Goal: Task Accomplishment & Management: Complete application form

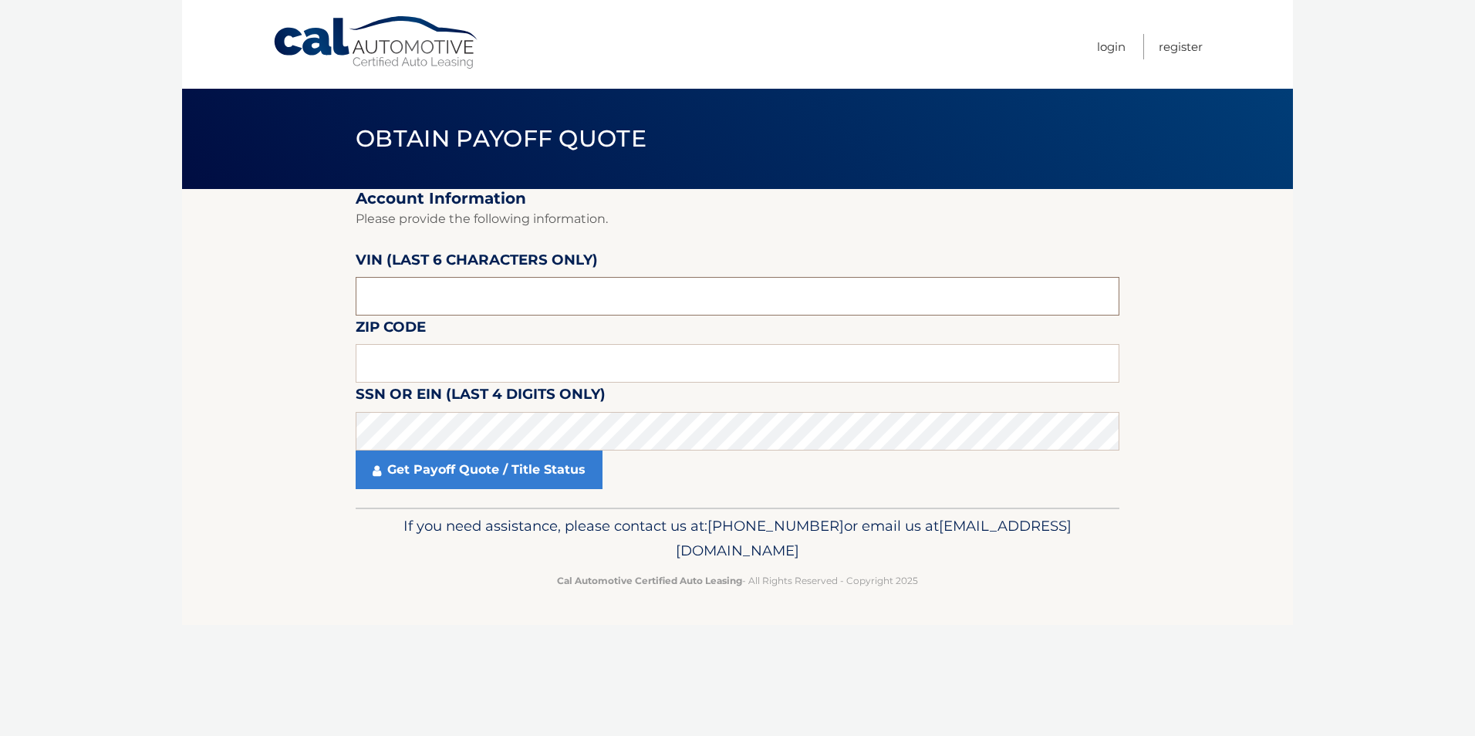
click at [413, 299] on input "text" at bounding box center [738, 296] width 764 height 39
type input "529813"
click at [208, 363] on section "Account Information Please provide the following information. [PERSON_NAME] (la…" at bounding box center [737, 348] width 1111 height 319
click at [442, 361] on input "text" at bounding box center [738, 363] width 764 height 39
click at [377, 346] on input "text" at bounding box center [738, 363] width 764 height 39
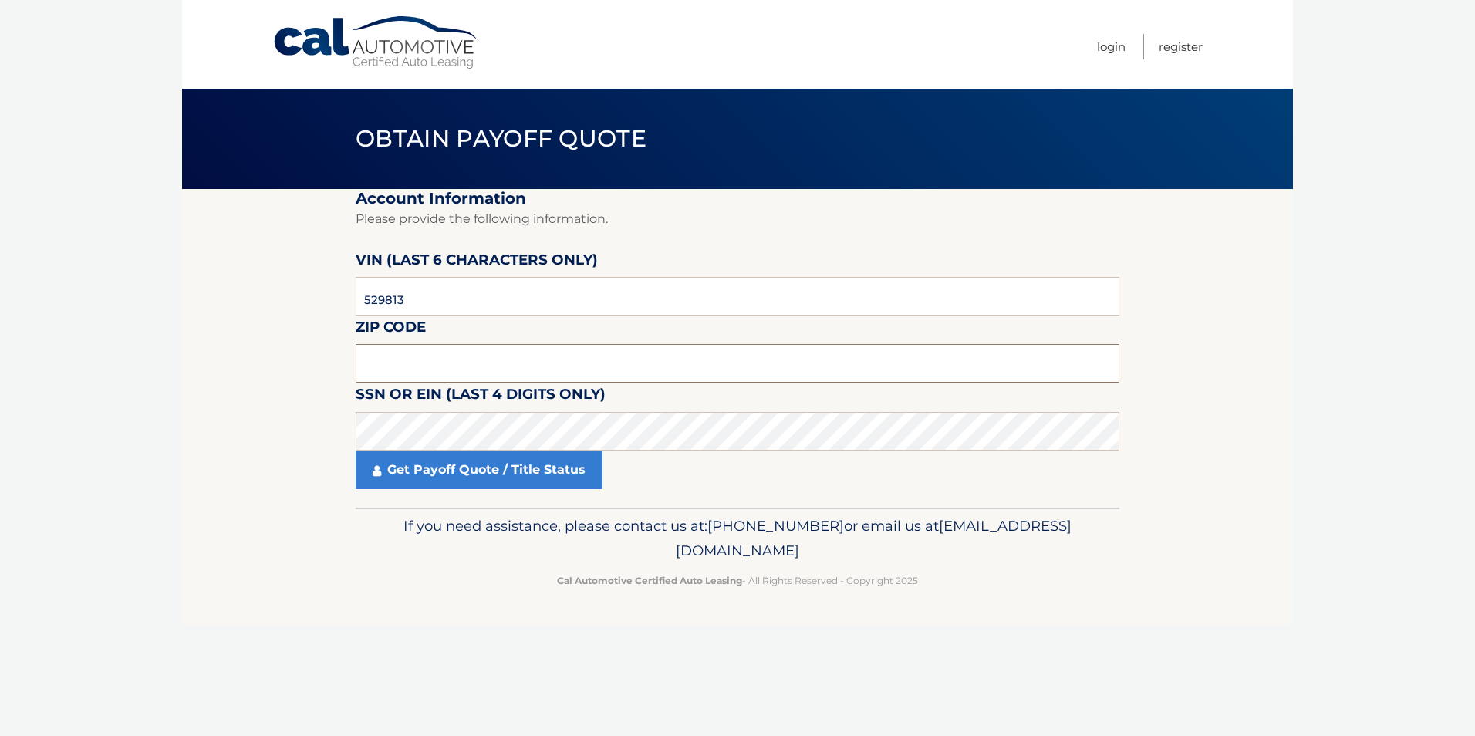
click at [381, 376] on input "text" at bounding box center [738, 363] width 764 height 39
type input "14020"
click at [110, 369] on body "Cal Automotive Menu Login Register Obtain Payoff Quote" at bounding box center [737, 368] width 1475 height 736
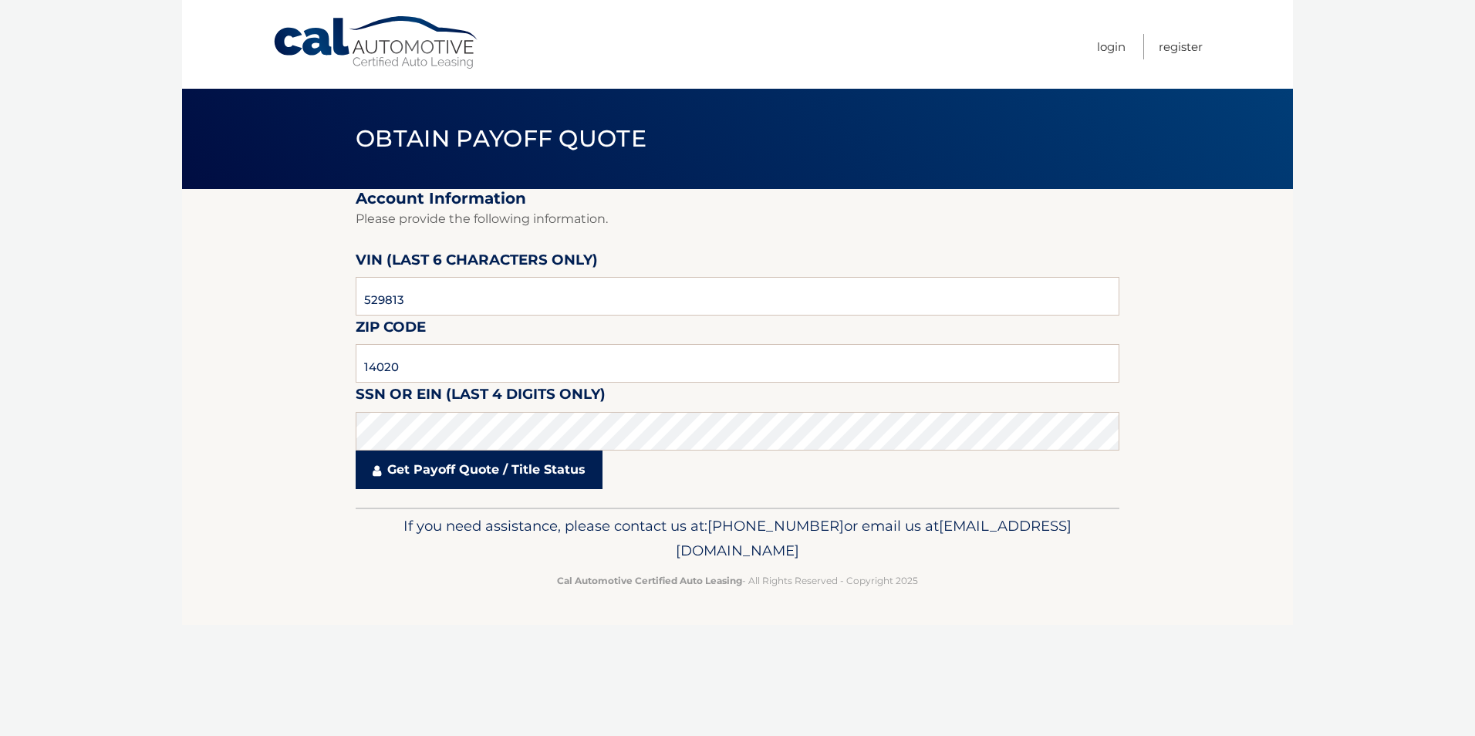
click at [475, 476] on link "Get Payoff Quote / Title Status" at bounding box center [479, 469] width 247 height 39
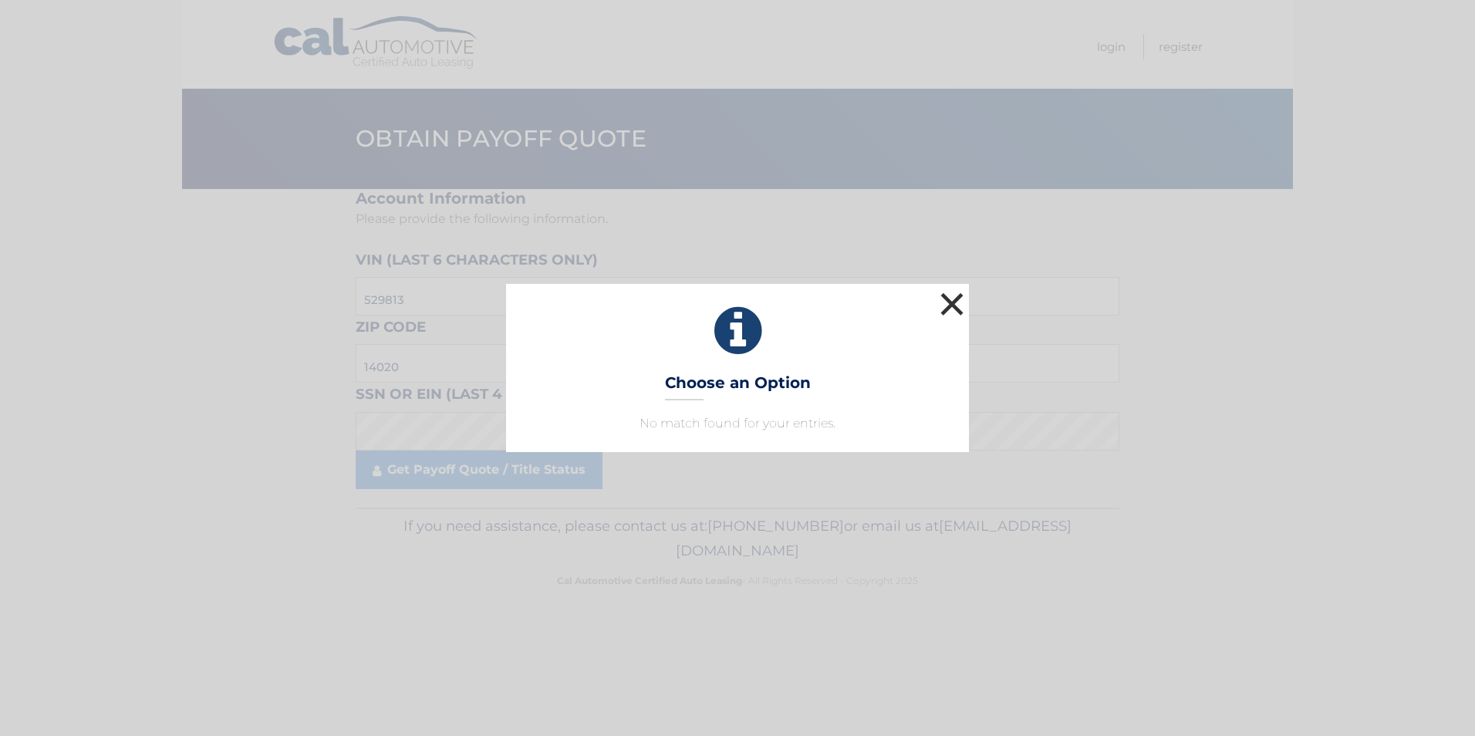
click at [952, 303] on button "×" at bounding box center [951, 303] width 31 height 31
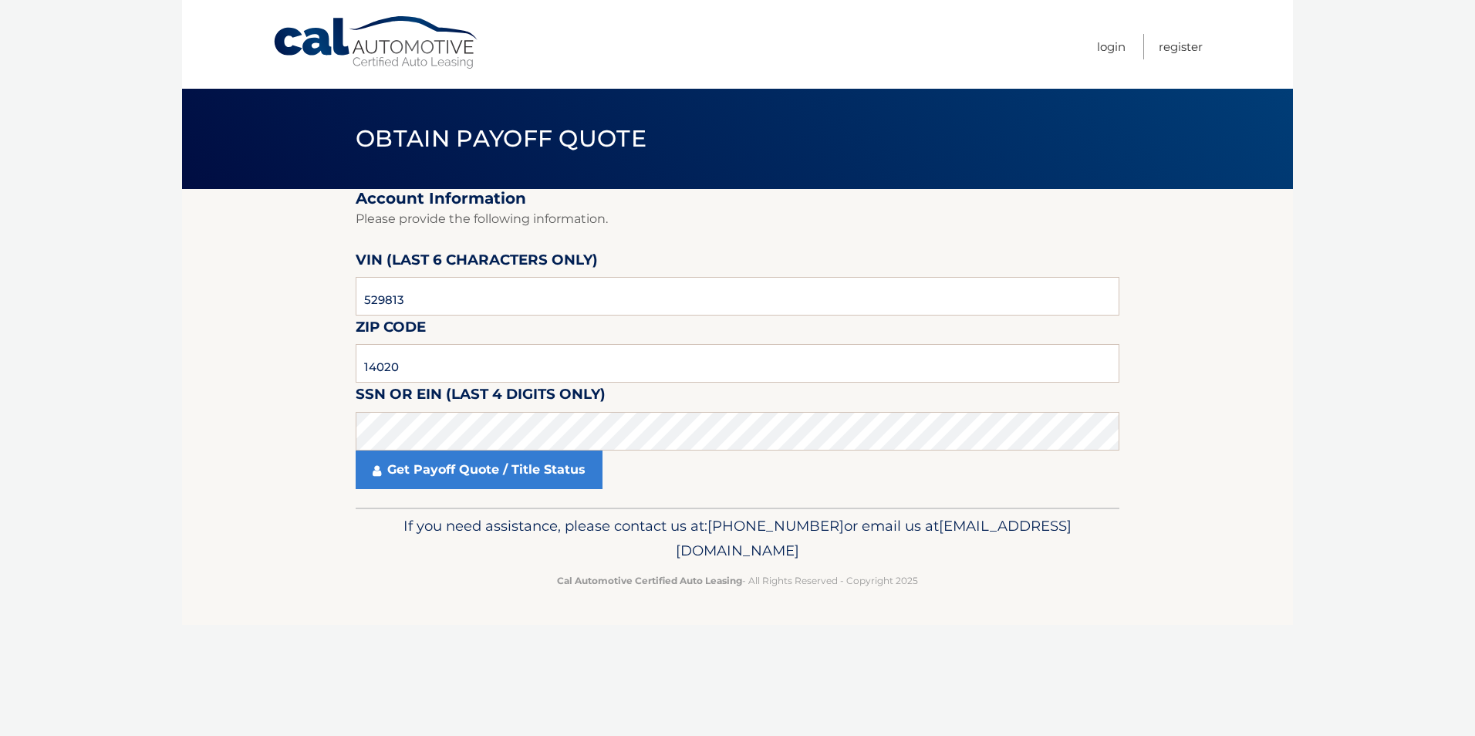
drag, startPoint x: 275, startPoint y: 606, endPoint x: 282, endPoint y: 579, distance: 26.9
click at [275, 606] on footer "If you need assistance, please contact us at: 609-807-3200 or email us at Custo…" at bounding box center [737, 566] width 1111 height 117
click at [432, 474] on link "Get Payoff Quote / Title Status" at bounding box center [479, 469] width 247 height 39
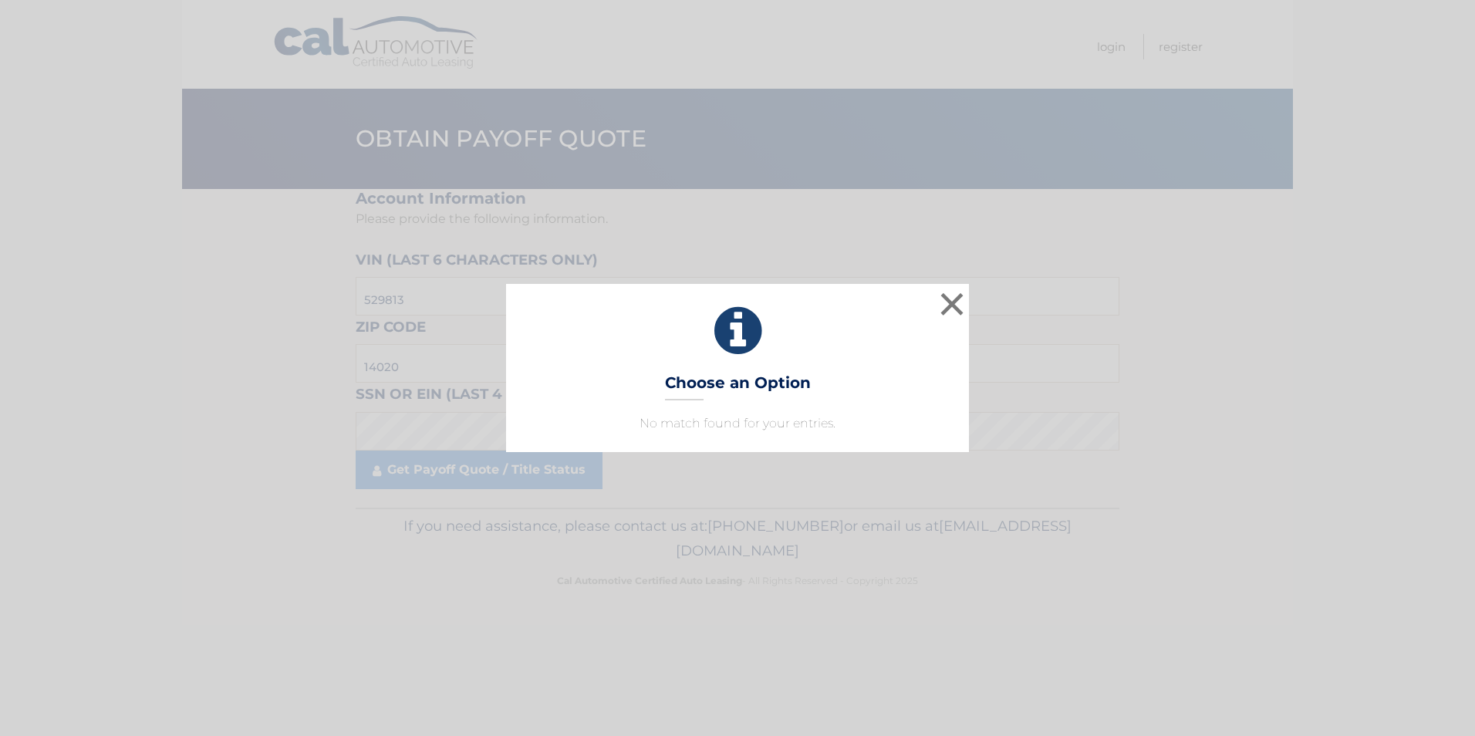
click at [822, 411] on div "× Choose an Option No match found for your entries. This is what you see on sec…" at bounding box center [737, 368] width 463 height 168
click at [702, 384] on h3 "Choose an Option" at bounding box center [738, 386] width 146 height 27
click at [728, 405] on div "× Choose an Option No match found for your entries. This is what you see on sec…" at bounding box center [737, 368] width 463 height 168
drag, startPoint x: 728, startPoint y: 405, endPoint x: 773, endPoint y: 433, distance: 52.7
click at [773, 433] on p "No match found for your entries." at bounding box center [737, 423] width 424 height 19
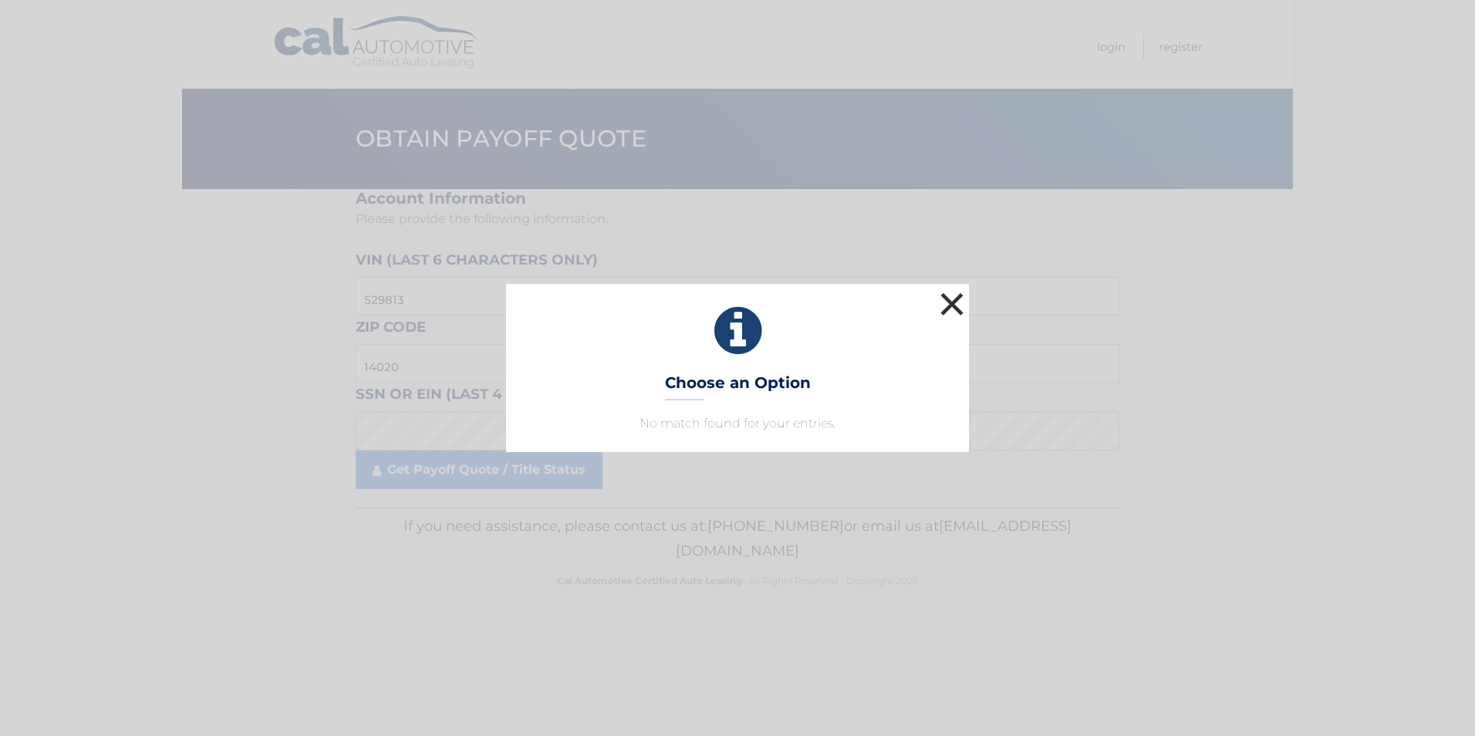
click at [957, 290] on button "×" at bounding box center [951, 303] width 31 height 31
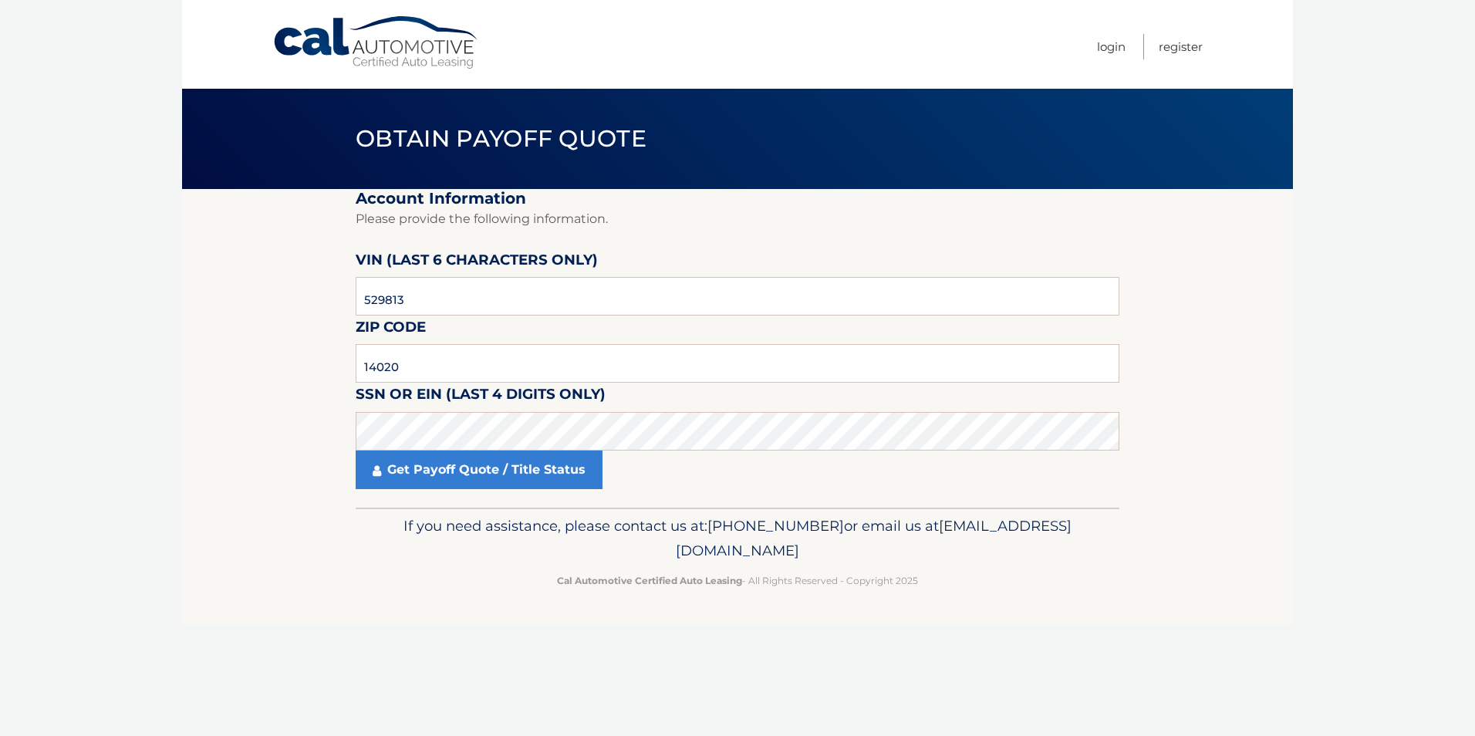
drag, startPoint x: 1338, startPoint y: 295, endPoint x: 1188, endPoint y: 305, distance: 150.0
click at [1305, 298] on body "Cal Automotive Menu Login Register Obtain Payoff Quote" at bounding box center [737, 368] width 1475 height 736
click at [256, 337] on section "Account Information Please provide the following information. VIN (last 6 chara…" at bounding box center [737, 348] width 1111 height 319
click at [413, 371] on input "14020" at bounding box center [738, 363] width 764 height 39
drag, startPoint x: 413, startPoint y: 371, endPoint x: 645, endPoint y: 356, distance: 232.6
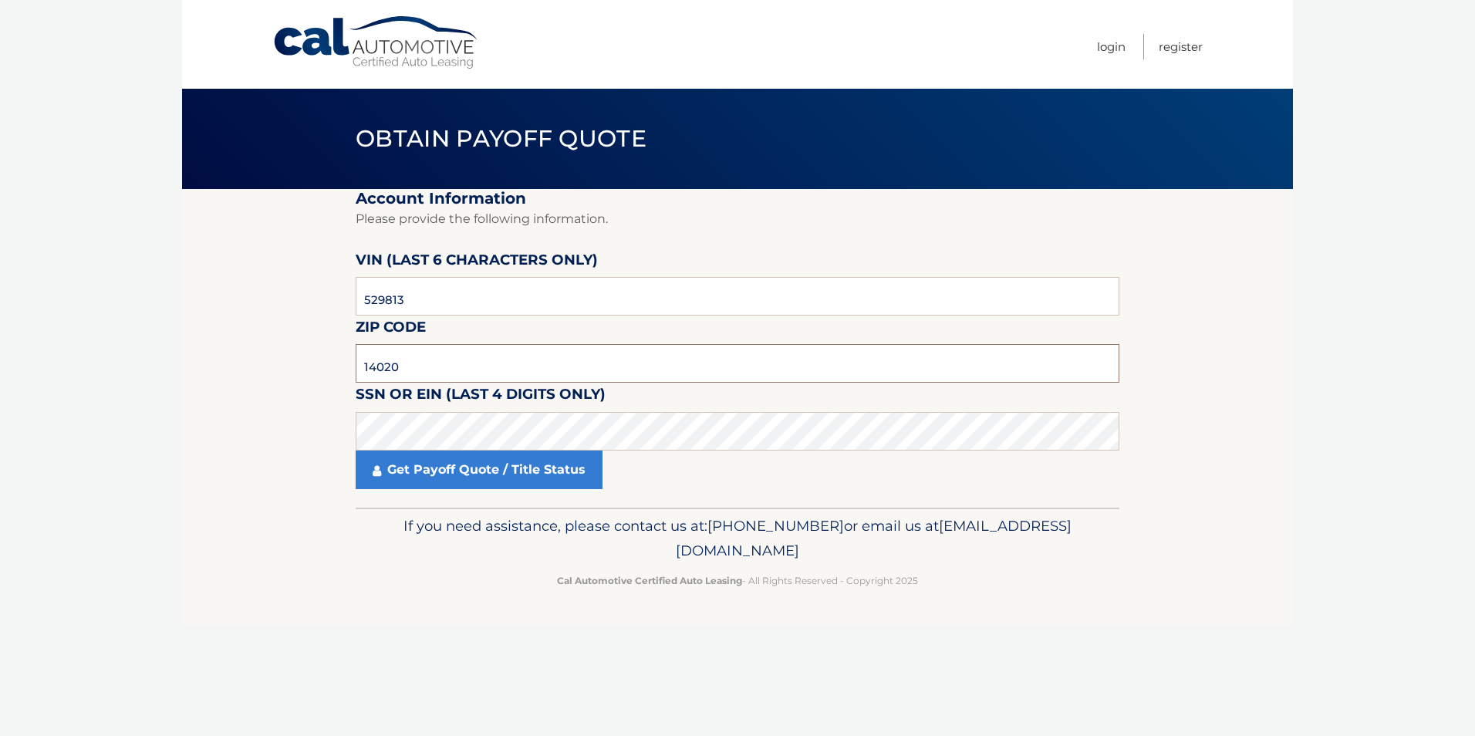
click at [645, 356] on input "14020" at bounding box center [738, 363] width 764 height 39
click at [454, 466] on link "Get Payoff Quote / Title Status" at bounding box center [479, 469] width 247 height 39
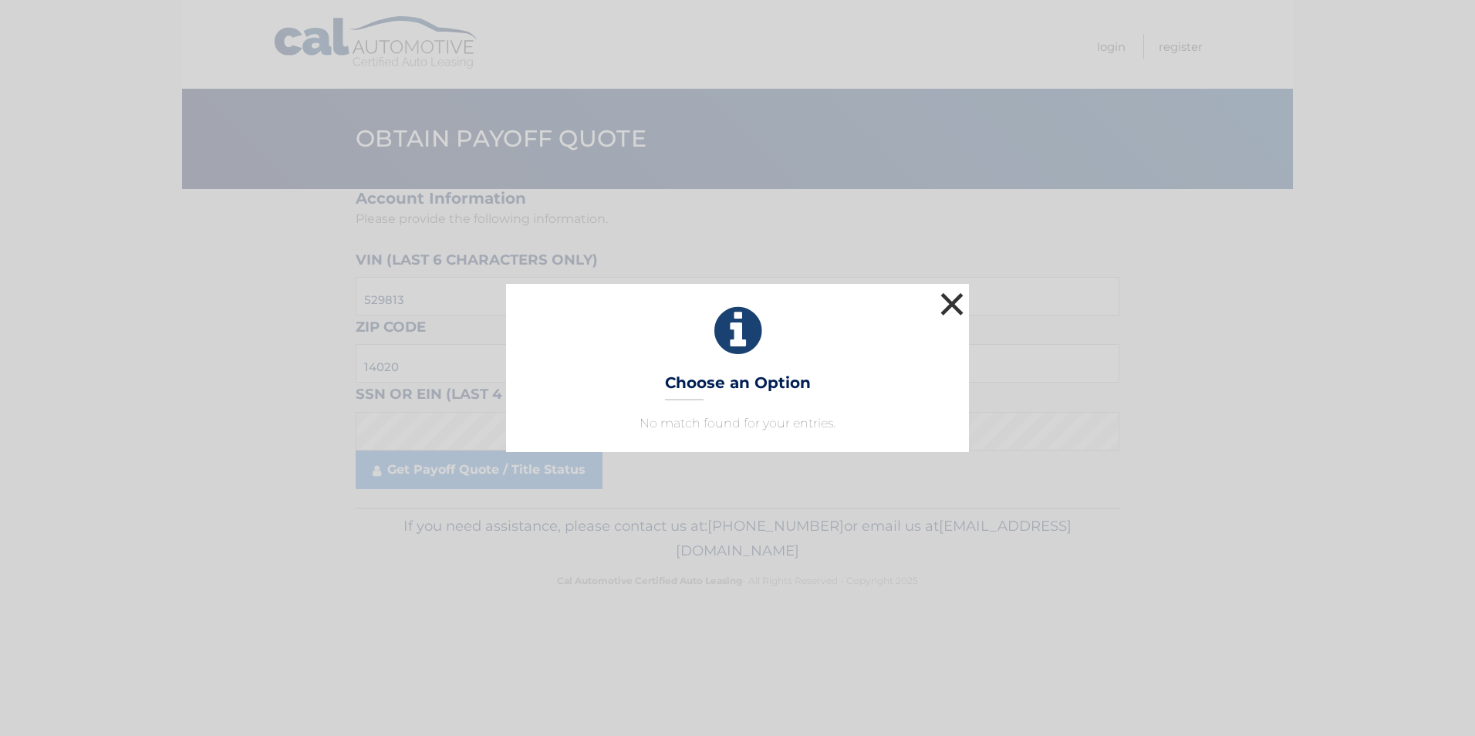
click at [950, 305] on button "×" at bounding box center [951, 303] width 31 height 31
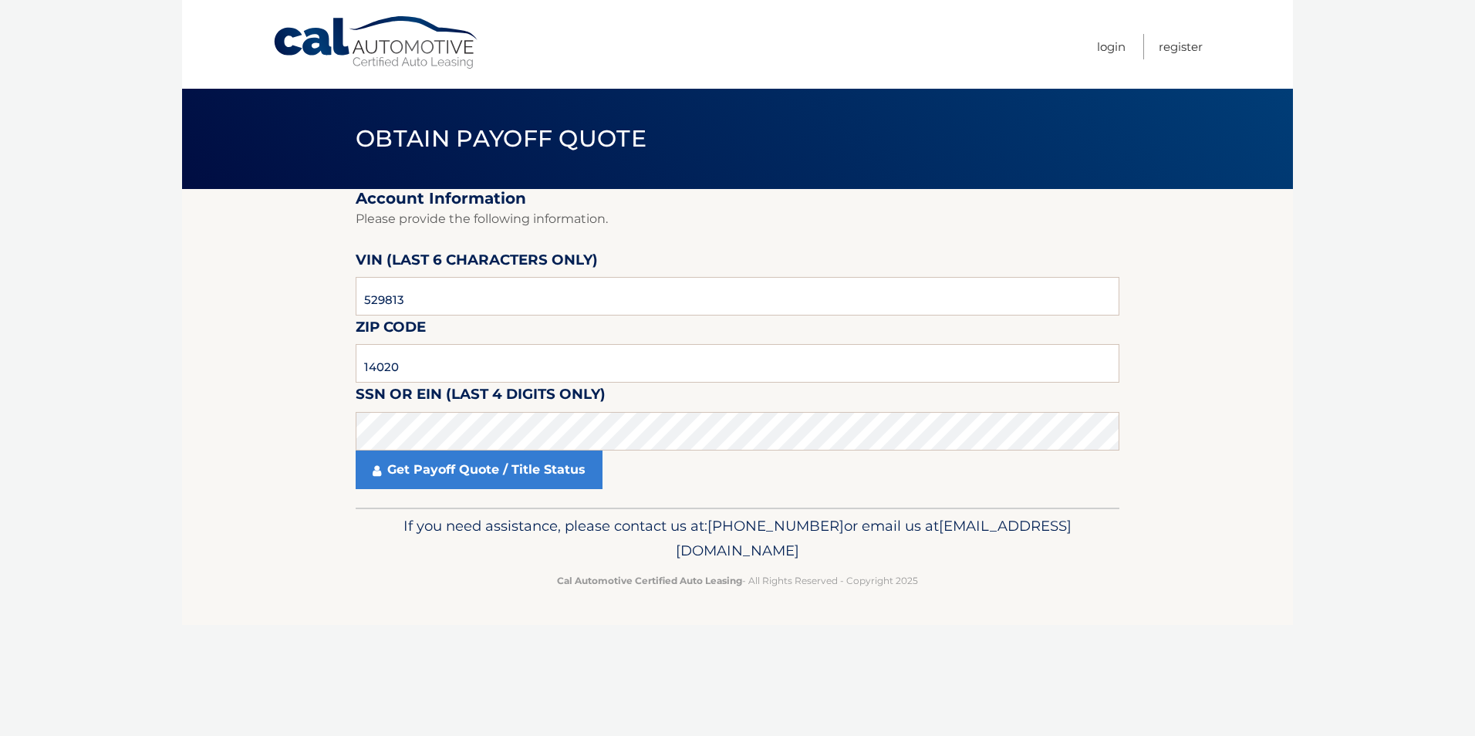
click at [1229, 298] on section "Account Information Please provide the following information. VIN (last 6 chara…" at bounding box center [737, 348] width 1111 height 319
click at [169, 559] on body "Cal Automotive Menu Login Register Obtain Payoff Quote" at bounding box center [737, 368] width 1475 height 736
click at [169, 558] on body "Cal Automotive Menu Login Register Obtain Payoff Quote" at bounding box center [737, 368] width 1475 height 736
click at [199, 444] on section "Account Information Please provide the following information. VIN (last 6 chara…" at bounding box center [737, 348] width 1111 height 319
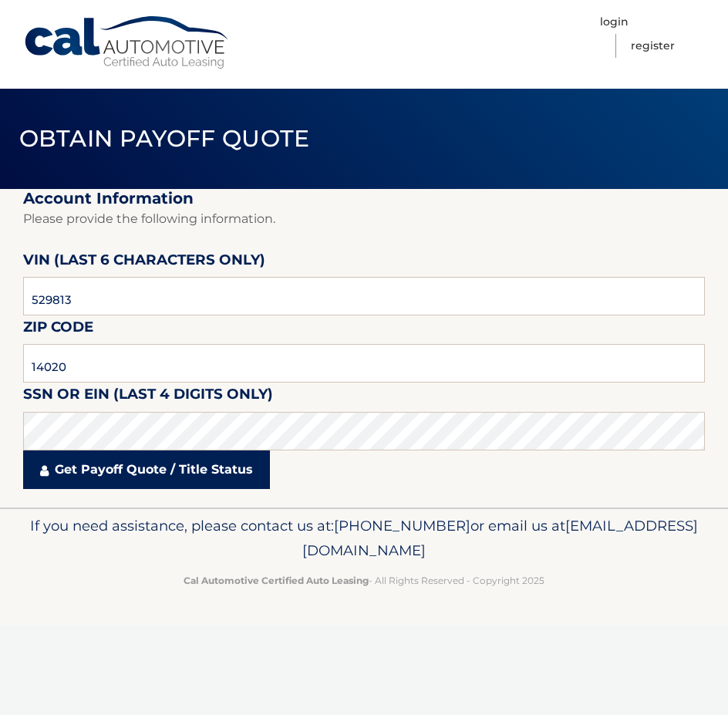
click at [198, 474] on link "Get Payoff Quote / Title Status" at bounding box center [146, 469] width 247 height 39
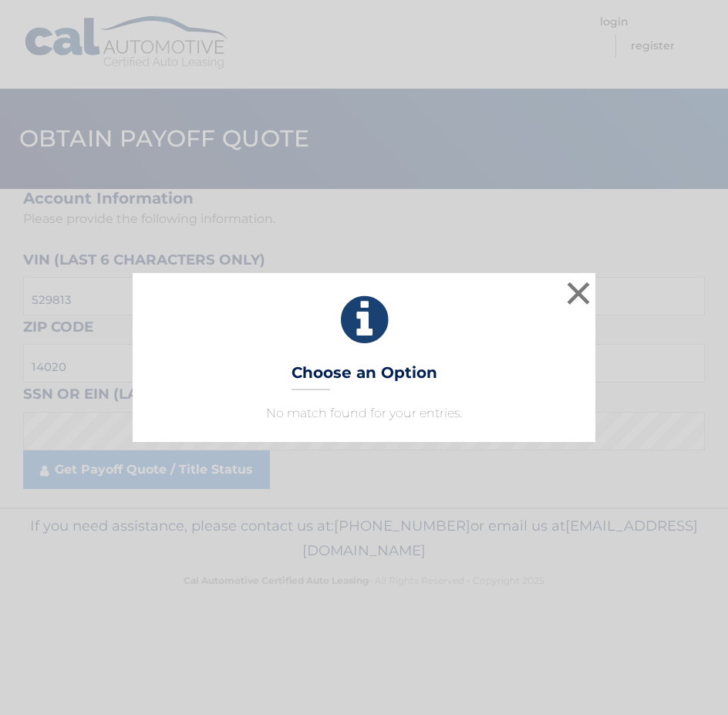
click at [378, 363] on h3 "Choose an Option" at bounding box center [365, 376] width 146 height 27
click at [555, 298] on icon at bounding box center [364, 320] width 424 height 56
click at [575, 291] on button "×" at bounding box center [578, 293] width 31 height 31
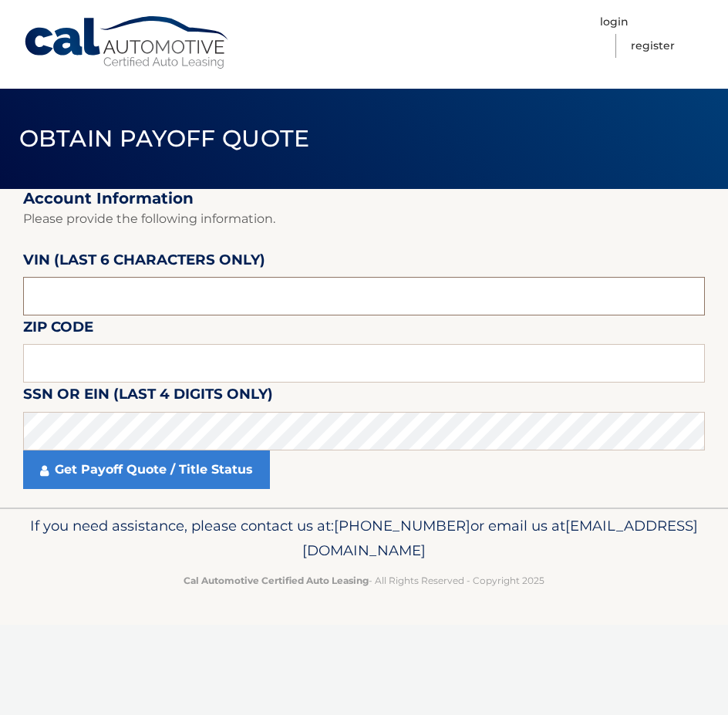
click at [124, 297] on input "text" at bounding box center [364, 296] width 682 height 39
click at [528, 253] on fieldset "Account Information Please provide the following information. [PERSON_NAME] (la…" at bounding box center [364, 348] width 682 height 319
